Goal: Find specific page/section: Find specific page/section

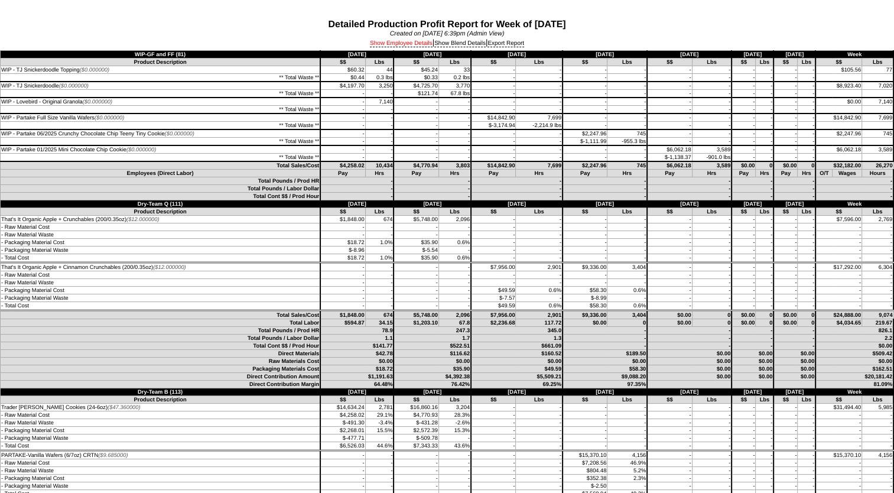
click at [414, 41] on link "Show Employee Details" at bounding box center [401, 43] width 63 height 7
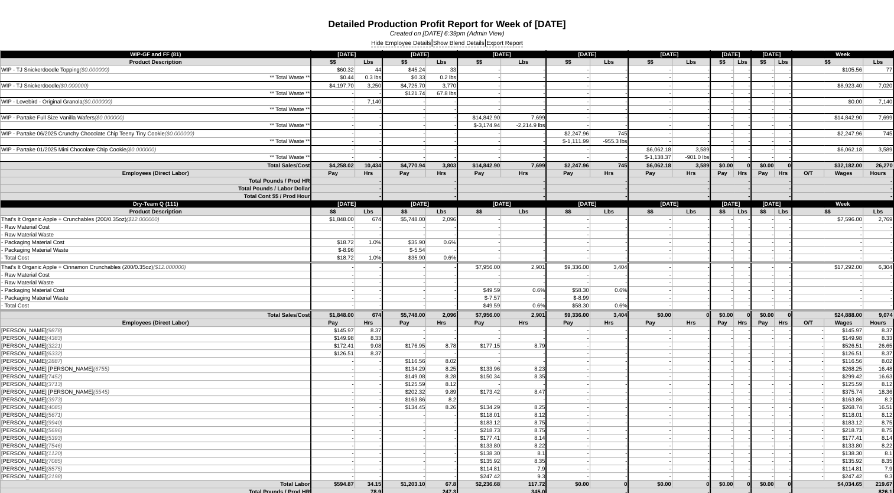
click at [36, 285] on td "- Raw Material Waste" at bounding box center [156, 283] width 311 height 8
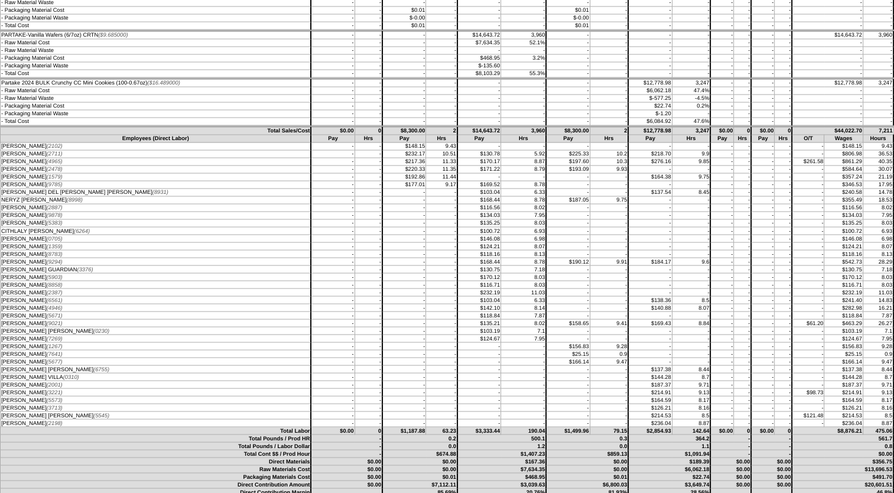
scroll to position [2068, 0]
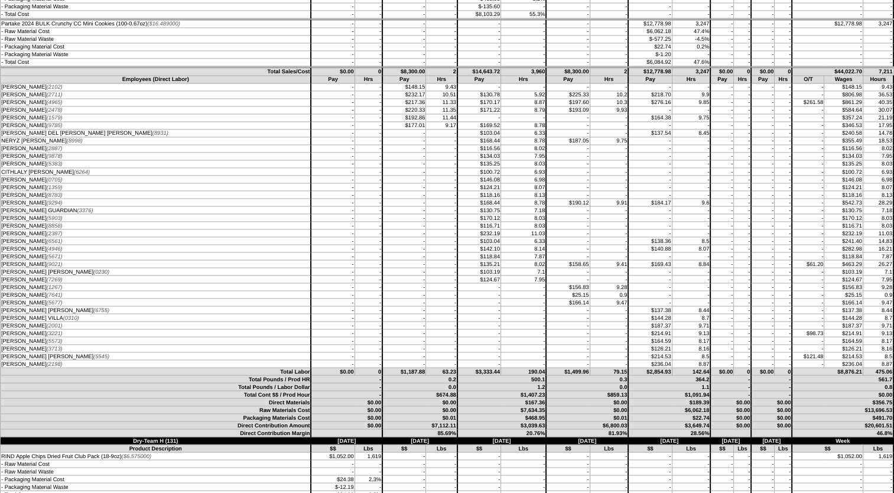
drag, startPoint x: 555, startPoint y: 326, endPoint x: 607, endPoint y: 325, distance: 51.4
click at [607, 298] on tr "[PERSON_NAME] (7641) - - - - - - $25.15 0.9" at bounding box center [447, 295] width 893 height 8
drag, startPoint x: 607, startPoint y: 325, endPoint x: 630, endPoint y: 339, distance: 27.1
click at [630, 314] on td "$137.38" at bounding box center [650, 310] width 44 height 8
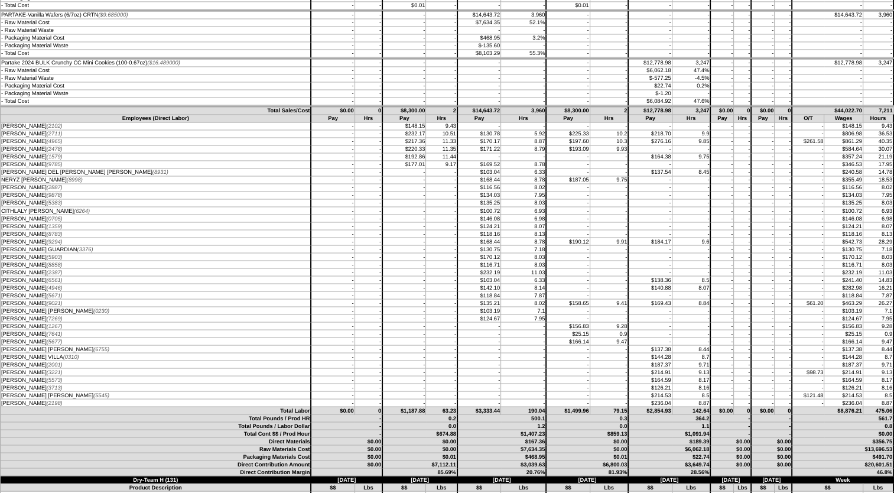
scroll to position [2009, 0]
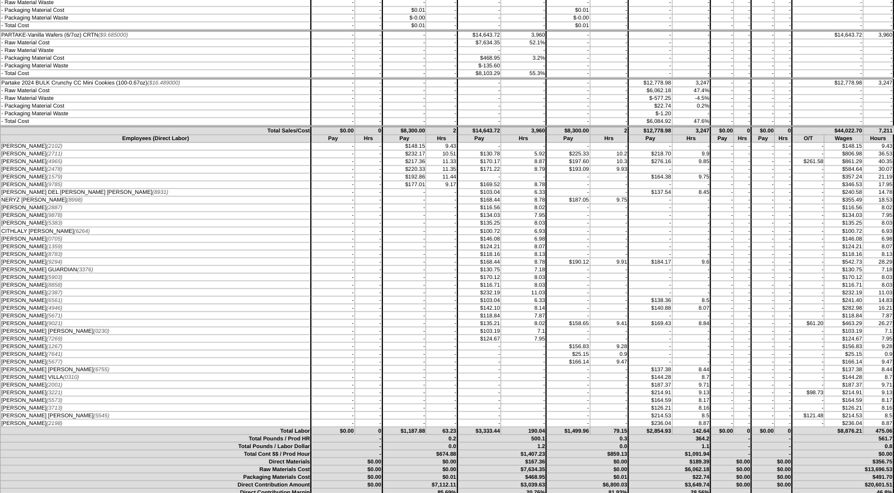
drag, startPoint x: 802, startPoint y: 193, endPoint x: 884, endPoint y: 188, distance: 82.3
click at [884, 165] on tr "[PERSON_NAME] (4965) - - $217.36 11.33 $170.17 8.87 $197.60 40.35" at bounding box center [447, 162] width 893 height 8
drag, startPoint x: 884, startPoint y: 188, endPoint x: 830, endPoint y: 213, distance: 60.0
click at [830, 188] on td "$346.53" at bounding box center [843, 185] width 38 height 8
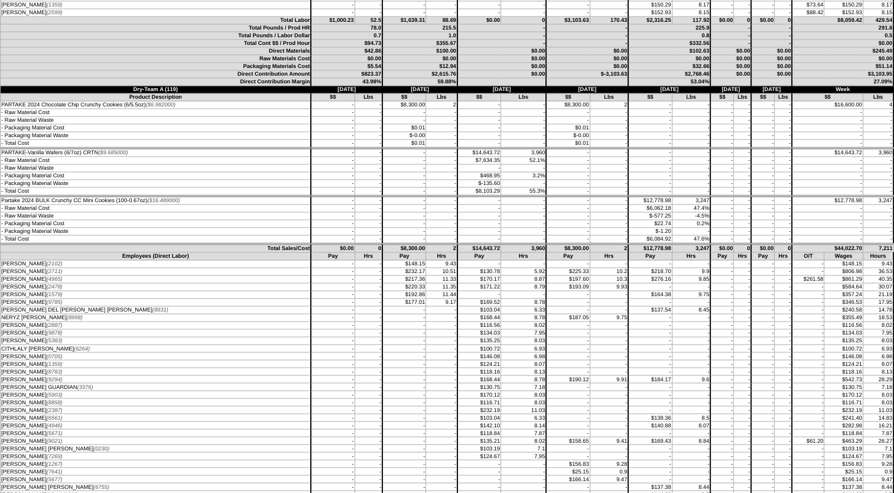
scroll to position [1950, 0]
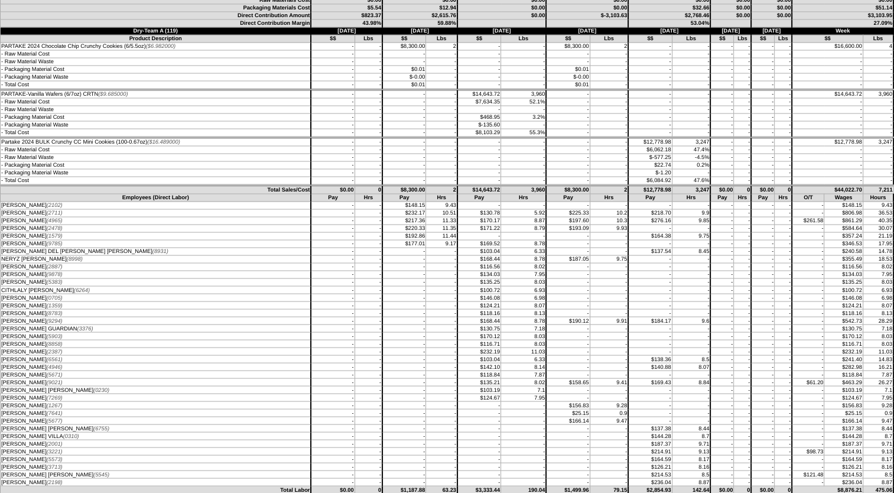
drag, startPoint x: 548, startPoint y: 242, endPoint x: 624, endPoint y: 246, distance: 76.3
click at [624, 217] on tr "[PERSON_NAME] (2711) - - $232.17 10.51 $130.78 5.92 $225.33" at bounding box center [447, 213] width 893 height 8
click at [409, 263] on td "-" at bounding box center [404, 259] width 44 height 8
drag, startPoint x: 1, startPoint y: 244, endPoint x: 619, endPoint y: 240, distance: 618.0
click at [619, 217] on tr "[PERSON_NAME] (2711) - - $232.17 10.51 $130.78 5.92 $225.33" at bounding box center [447, 213] width 893 height 8
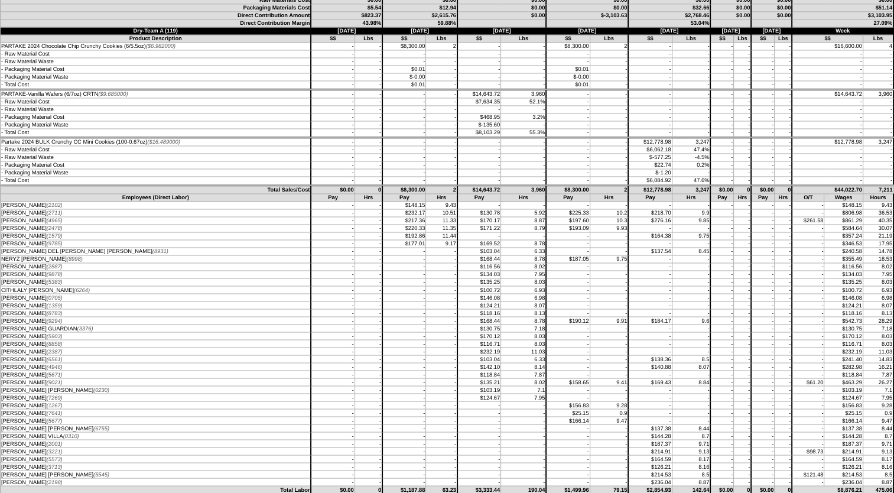
click at [628, 217] on td "$218.70" at bounding box center [650, 213] width 44 height 8
click at [590, 240] on td "-" at bounding box center [609, 236] width 38 height 8
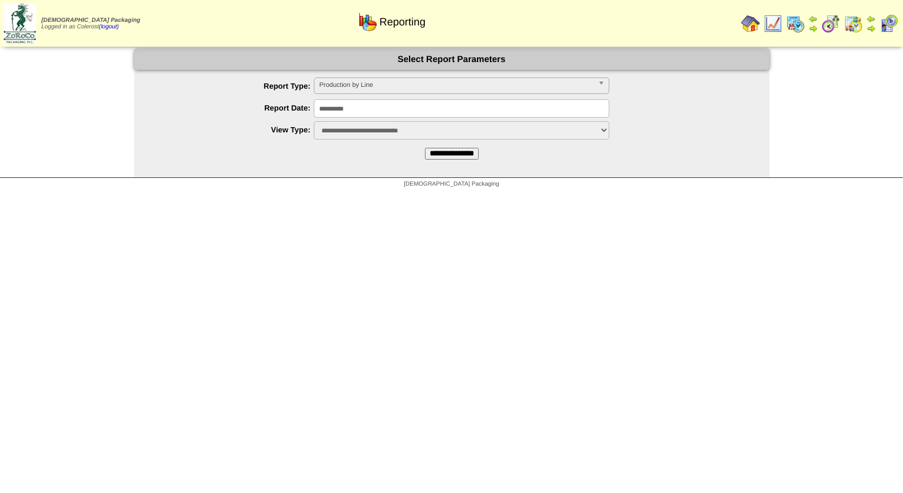
click at [345, 89] on span "Production by Line" at bounding box center [456, 85] width 274 height 14
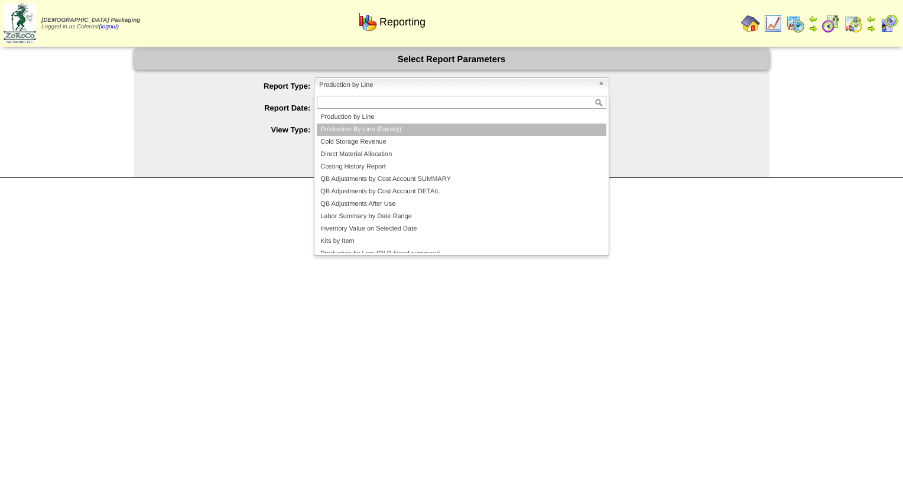
click at [339, 129] on li "Production By Line (Facility)" at bounding box center [461, 129] width 289 height 12
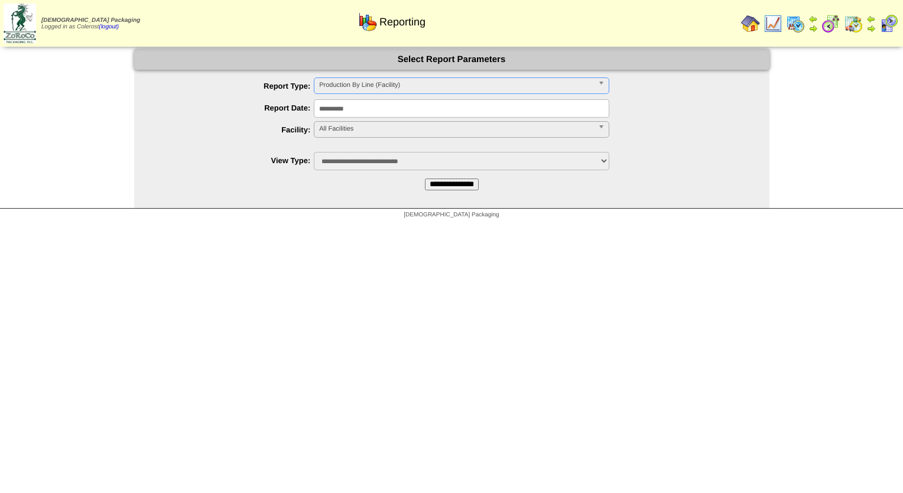
click at [339, 129] on span "All Facilities" at bounding box center [456, 129] width 274 height 14
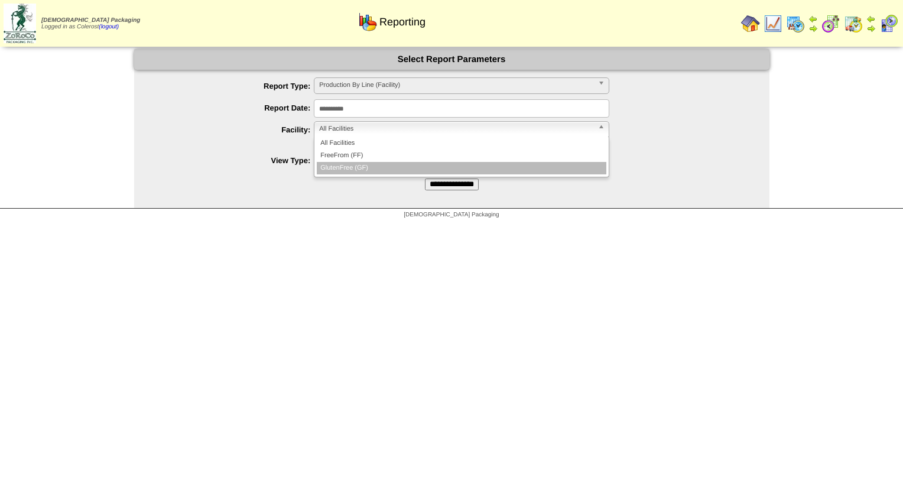
click at [350, 164] on li "GlutenFree (GF)" at bounding box center [461, 168] width 289 height 12
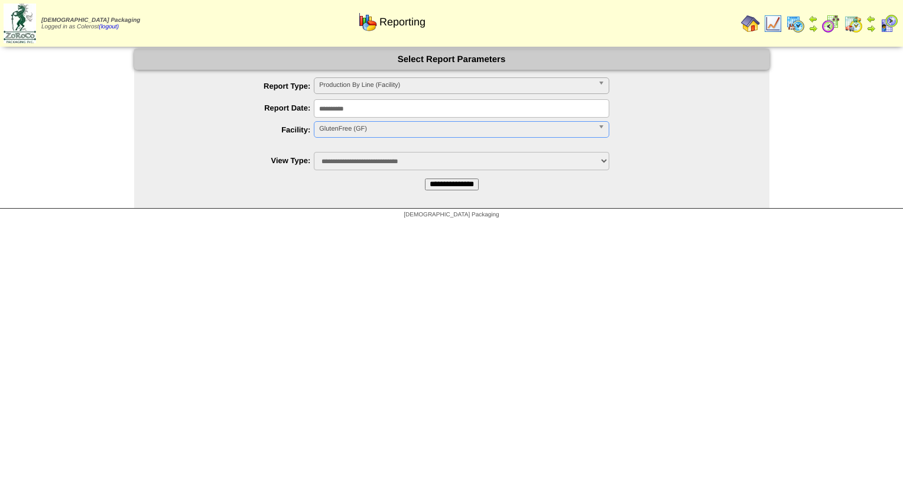
click at [474, 185] on input "**********" at bounding box center [452, 184] width 54 height 12
